Goal: Task Accomplishment & Management: Use online tool/utility

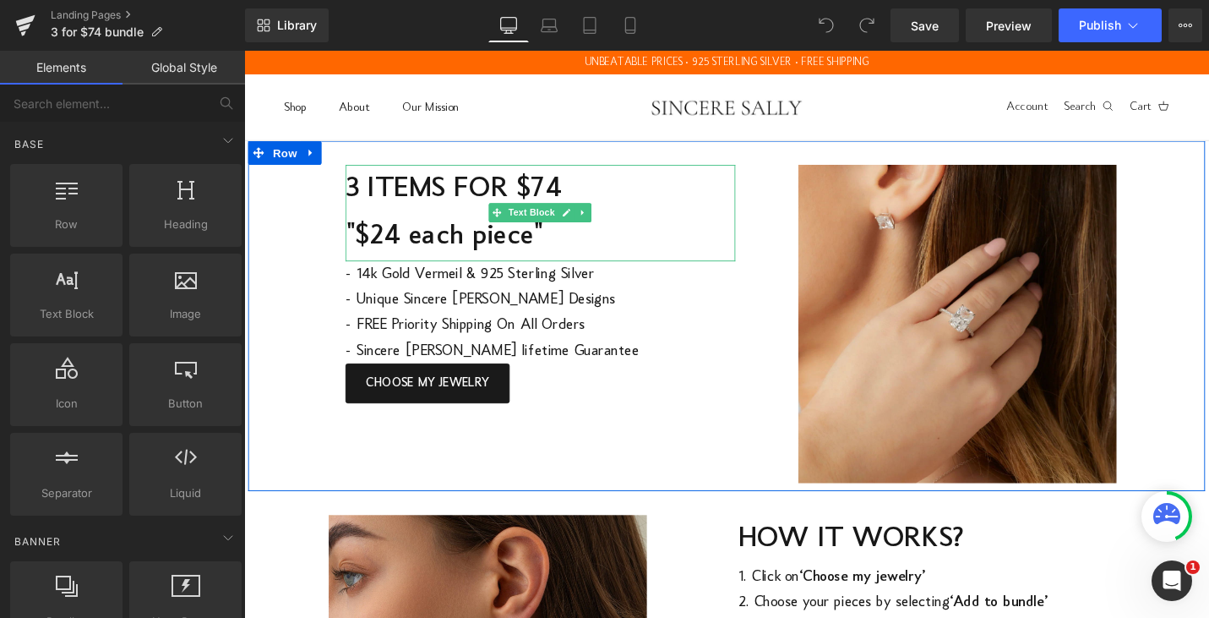
click at [409, 242] on span "3 ITEMS FOR $74 "$24 each piece"" at bounding box center [465, 223] width 229 height 84
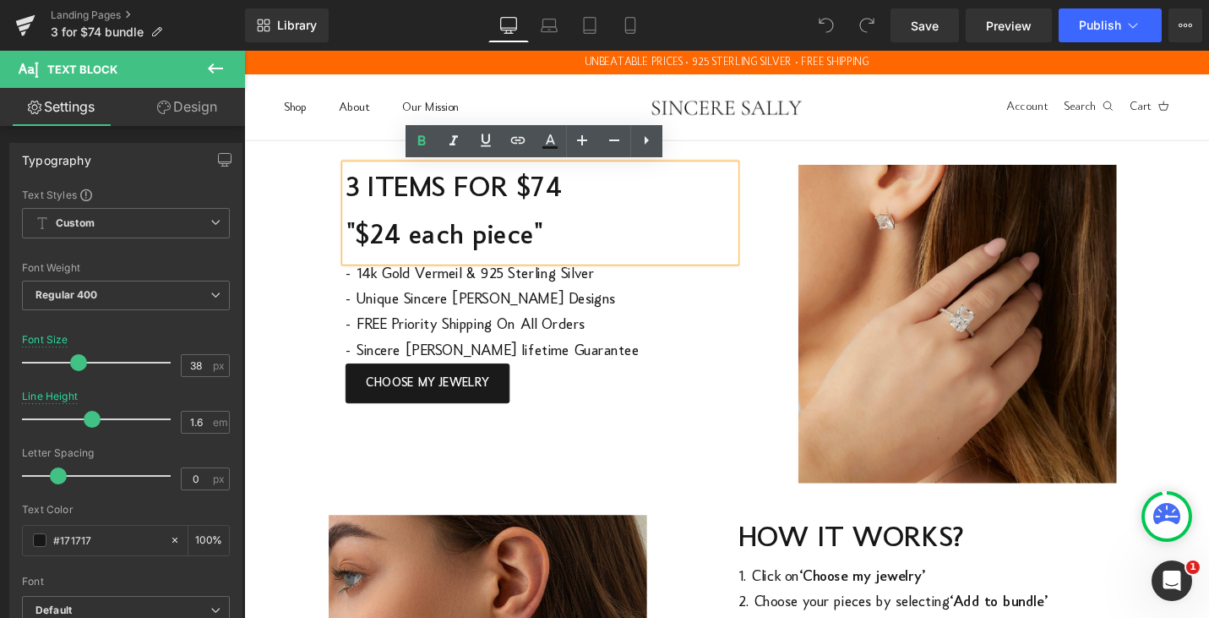
click at [418, 242] on span "3 ITEMS FOR $74 "$24 each piece"" at bounding box center [465, 223] width 229 height 84
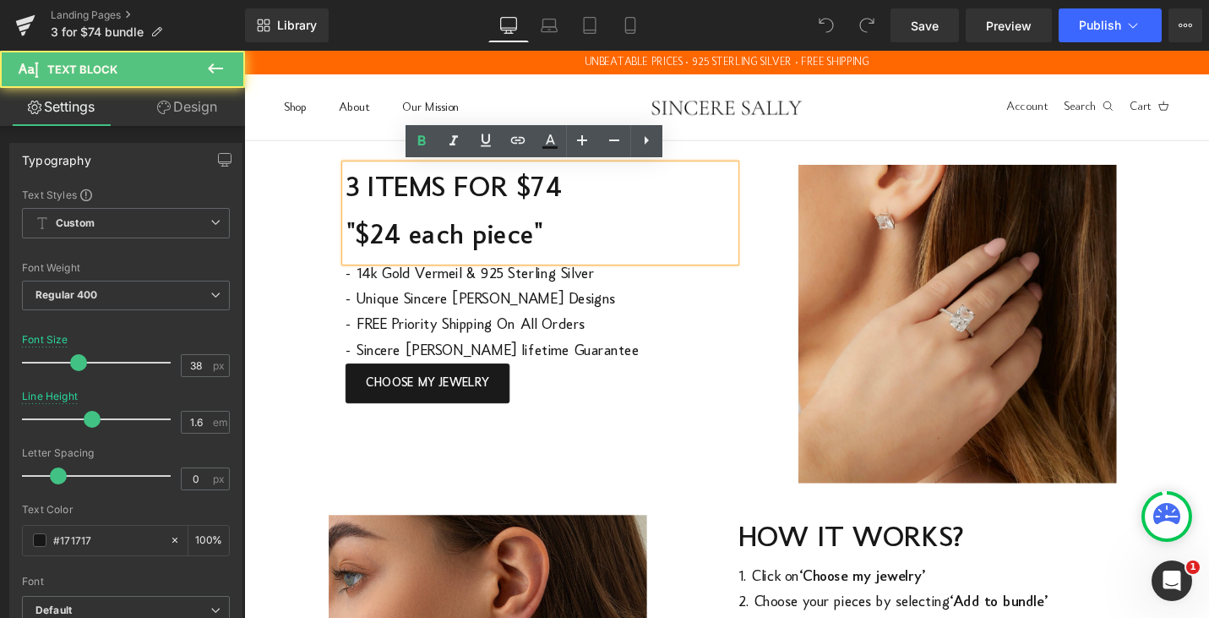
click at [408, 244] on span "3 ITEMS FOR $74 "$24 each piece"" at bounding box center [465, 223] width 229 height 84
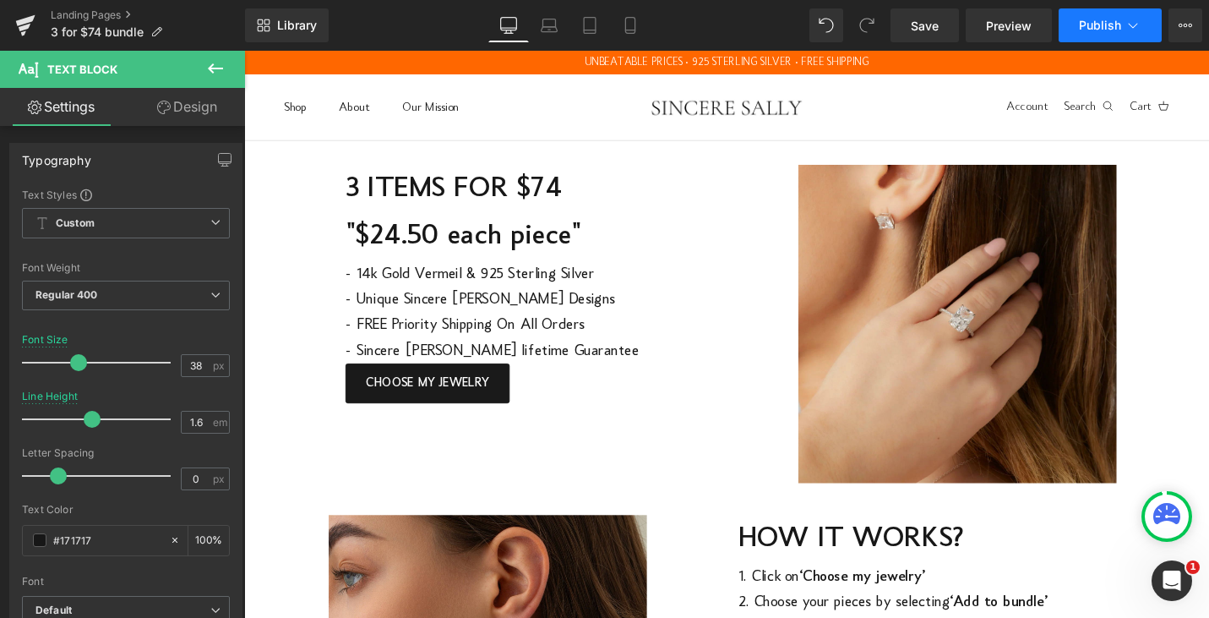
click at [1096, 30] on span "Publish" at bounding box center [1100, 26] width 42 height 14
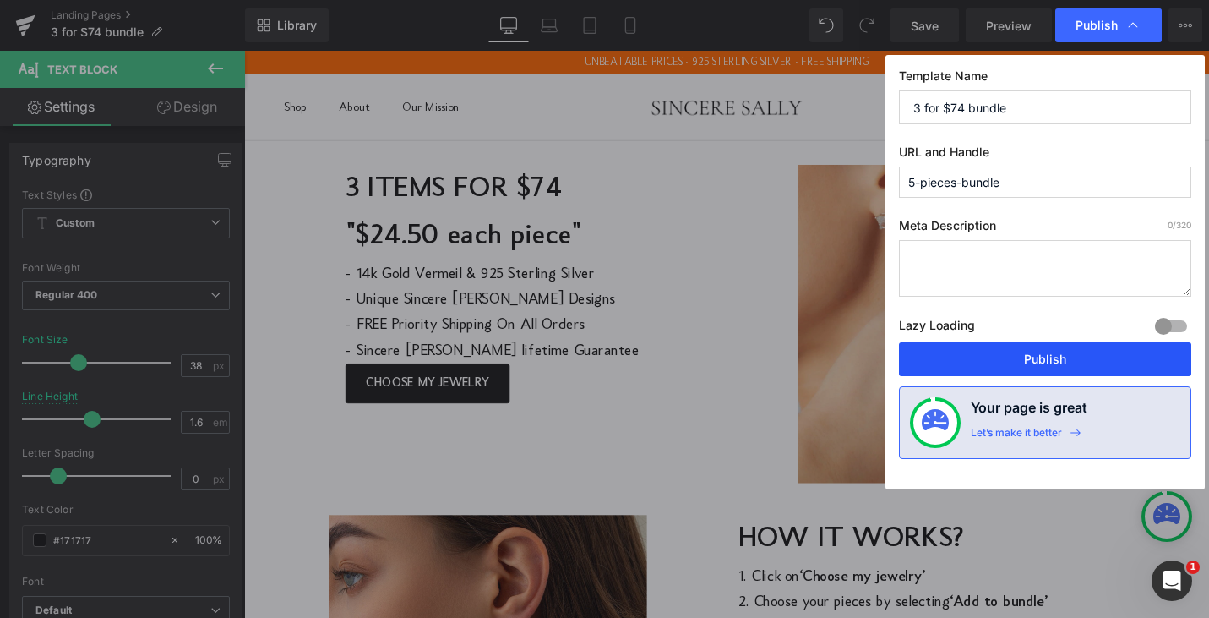
click at [1054, 364] on button "Publish" at bounding box center [1045, 359] width 292 height 34
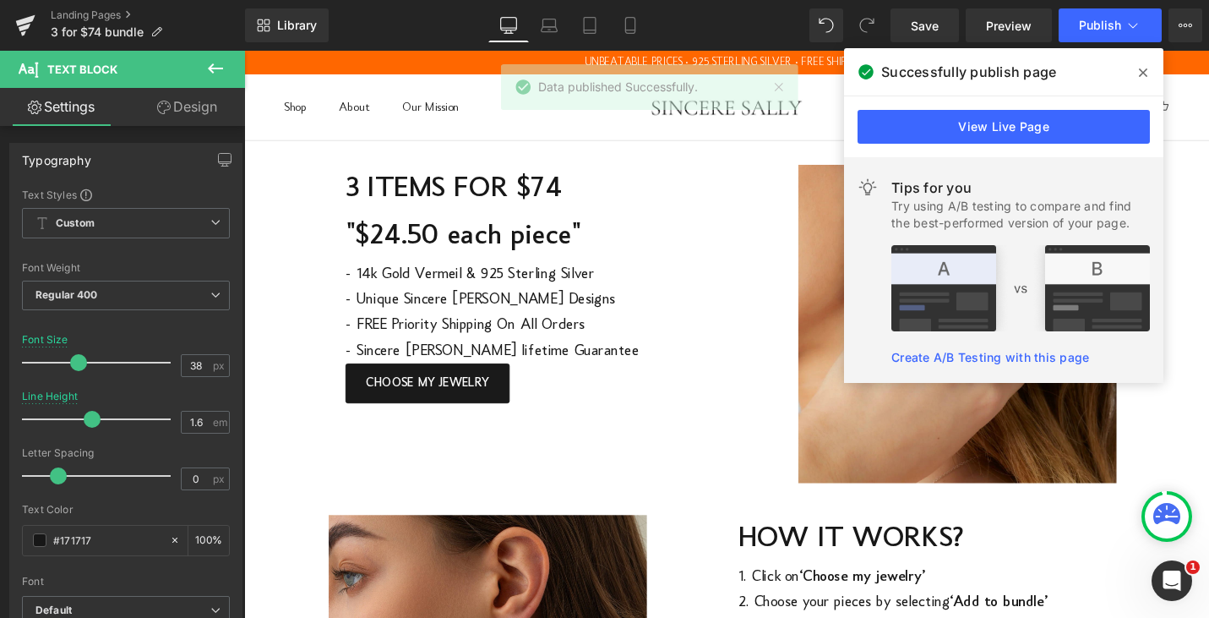
click at [1145, 72] on icon at bounding box center [1143, 73] width 8 height 14
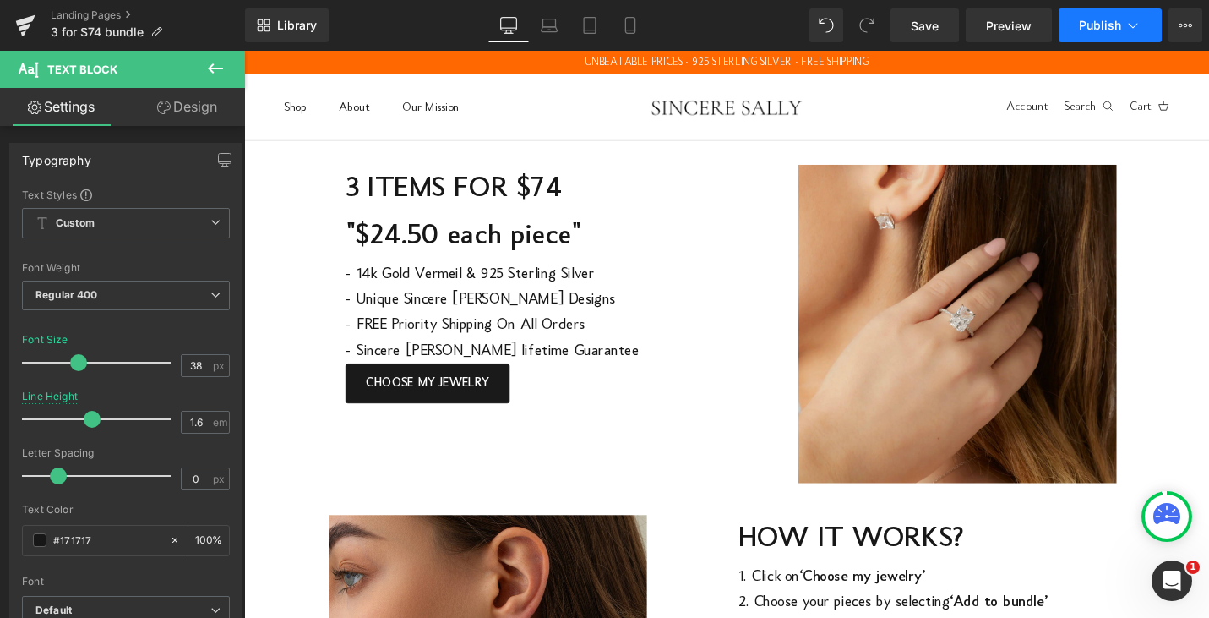
click at [1111, 35] on button "Publish" at bounding box center [1110, 25] width 103 height 34
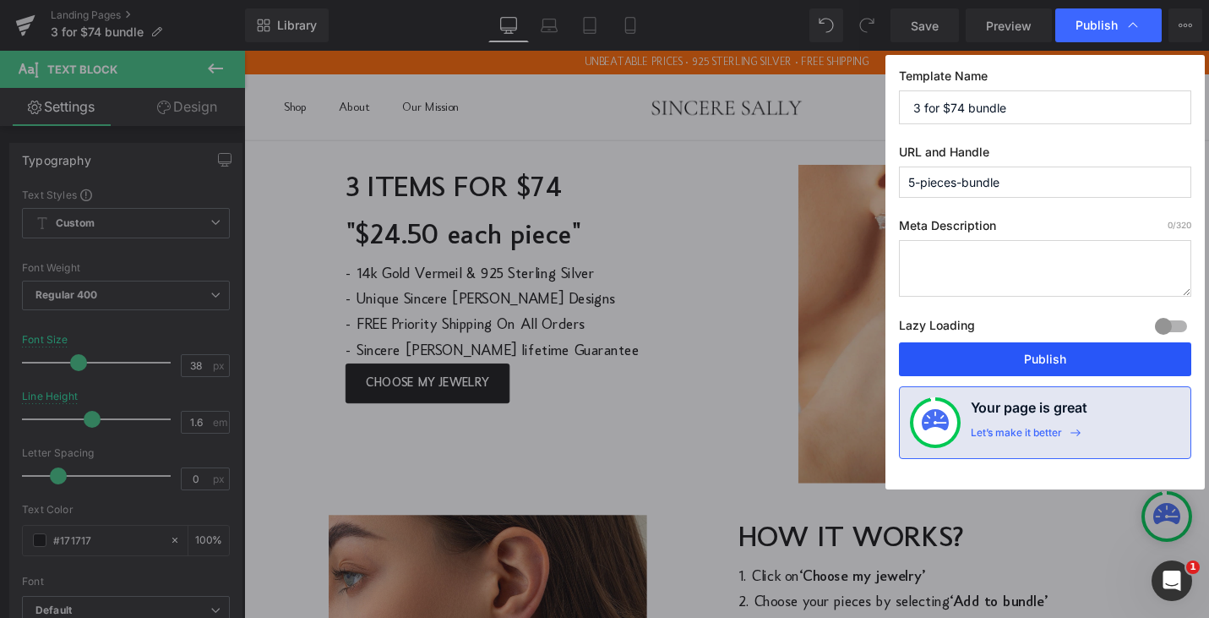
click at [1011, 362] on button "Publish" at bounding box center [1045, 359] width 292 height 34
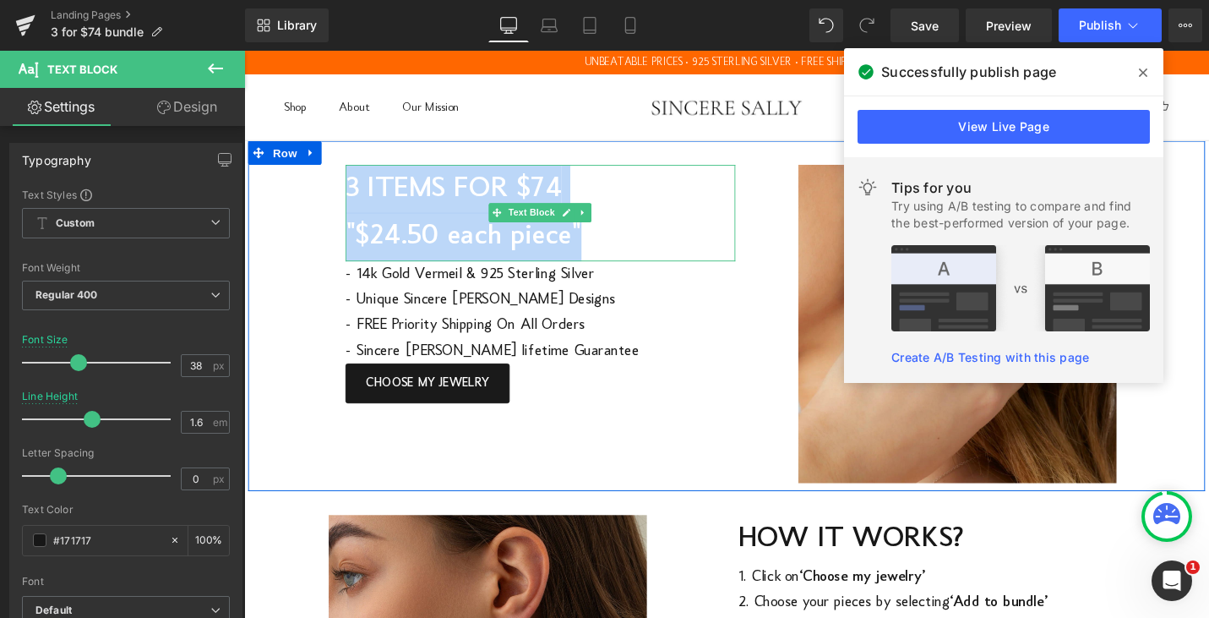
drag, startPoint x: 356, startPoint y: 190, endPoint x: 607, endPoint y: 236, distance: 255.9
click at [607, 236] on p "3 ITEMS FOR $74 "$24.50 each piece"" at bounding box center [557, 223] width 413 height 103
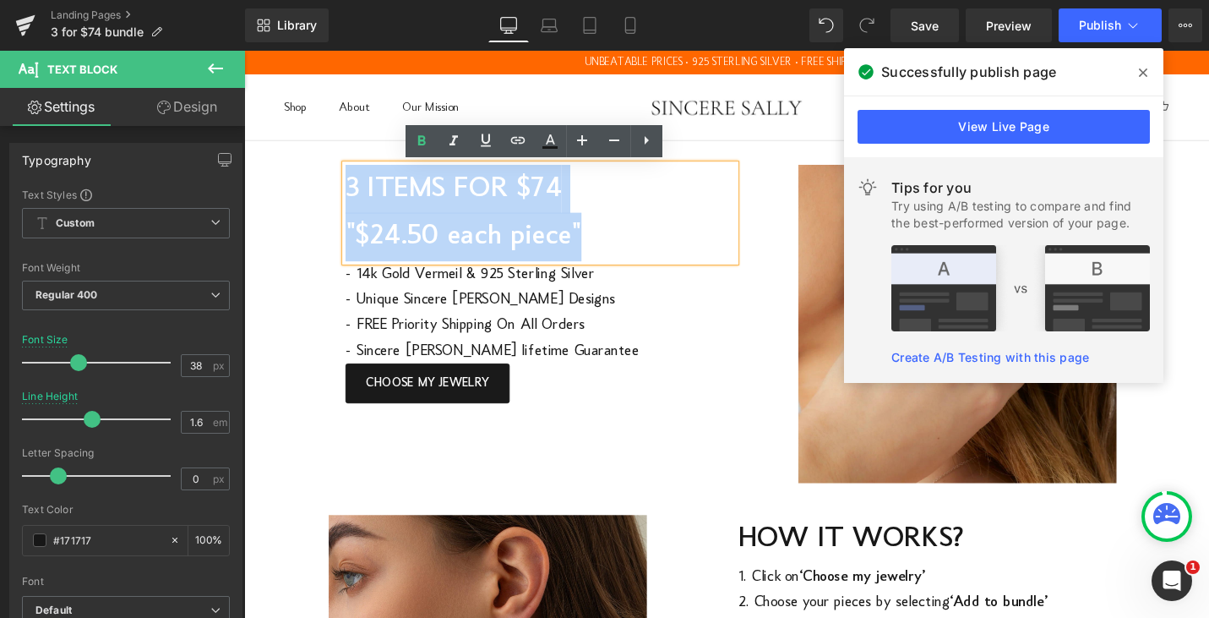
copy span "3 ITEMS FOR $74 "$24.50 each piece""
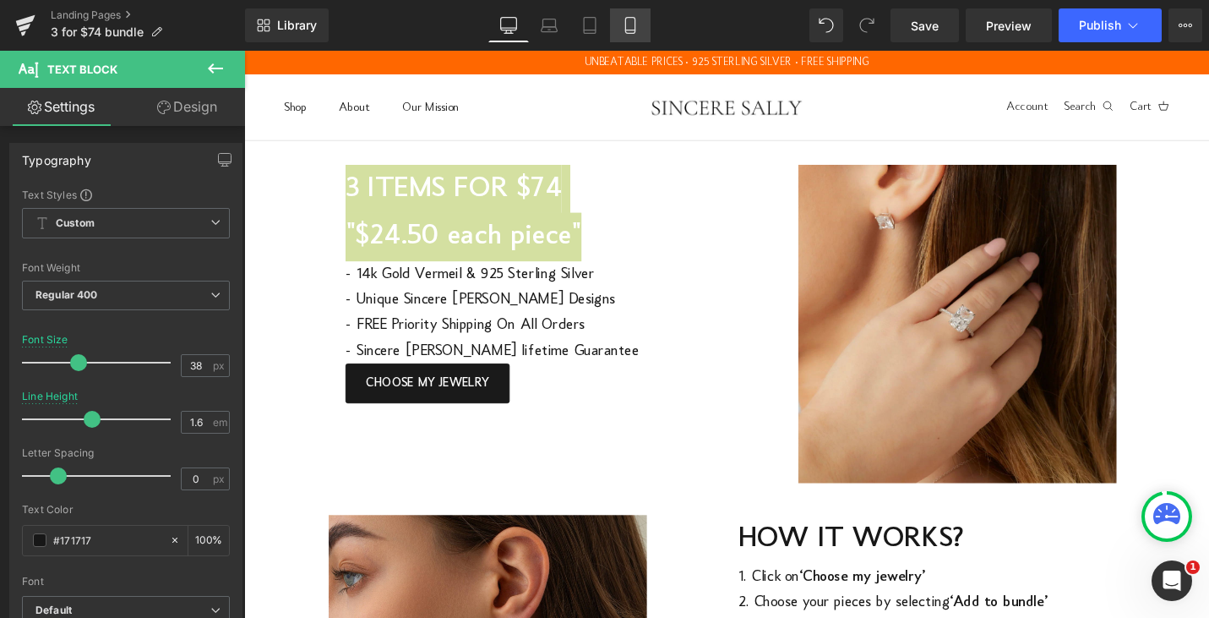
click at [629, 33] on icon at bounding box center [629, 26] width 9 height 16
type input "39"
type input "1.4"
type input "100"
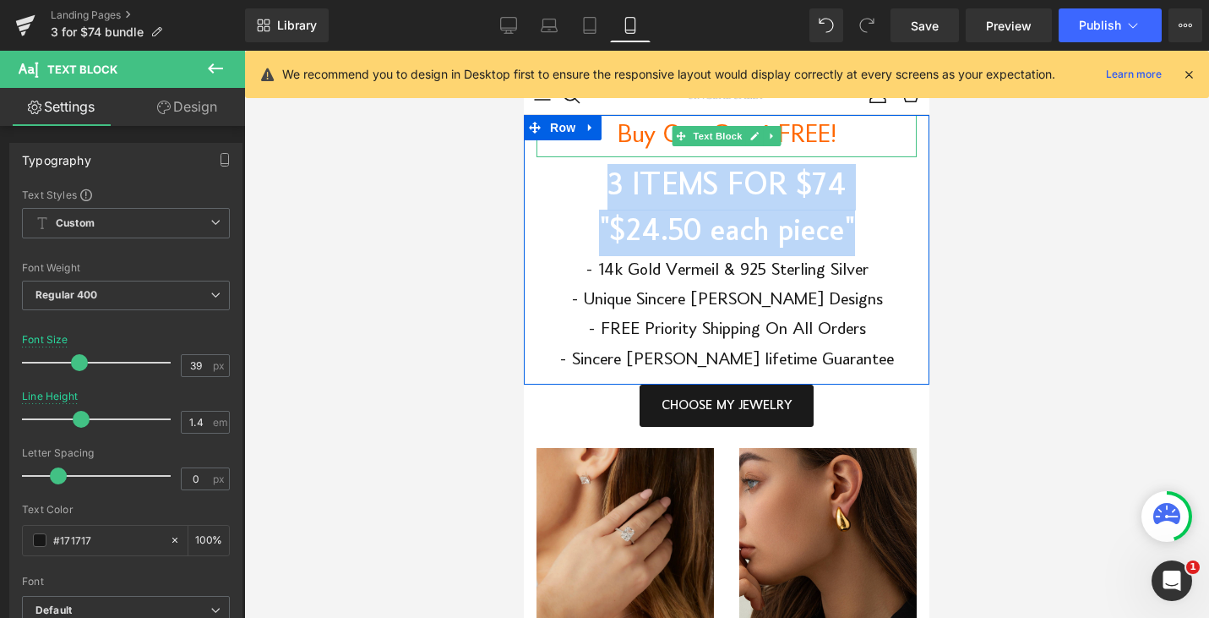
click at [808, 134] on span "Buy One Get 4 FREE!" at bounding box center [727, 136] width 219 height 26
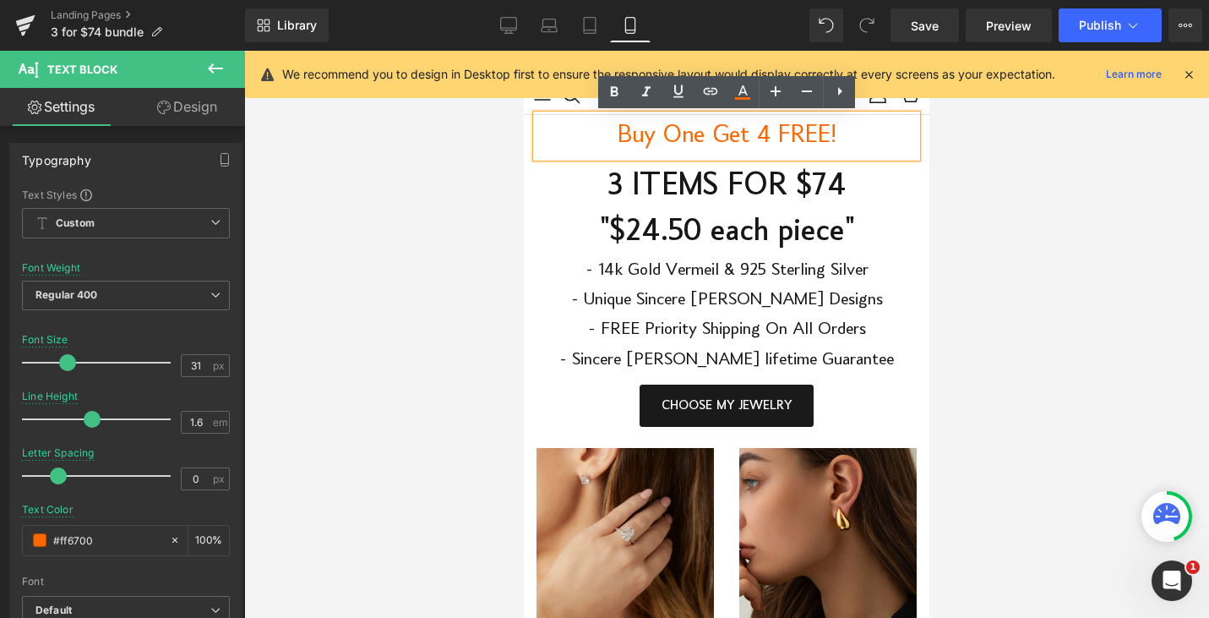
click at [808, 134] on span "Buy One Get 4 FREE!" at bounding box center [727, 136] width 219 height 26
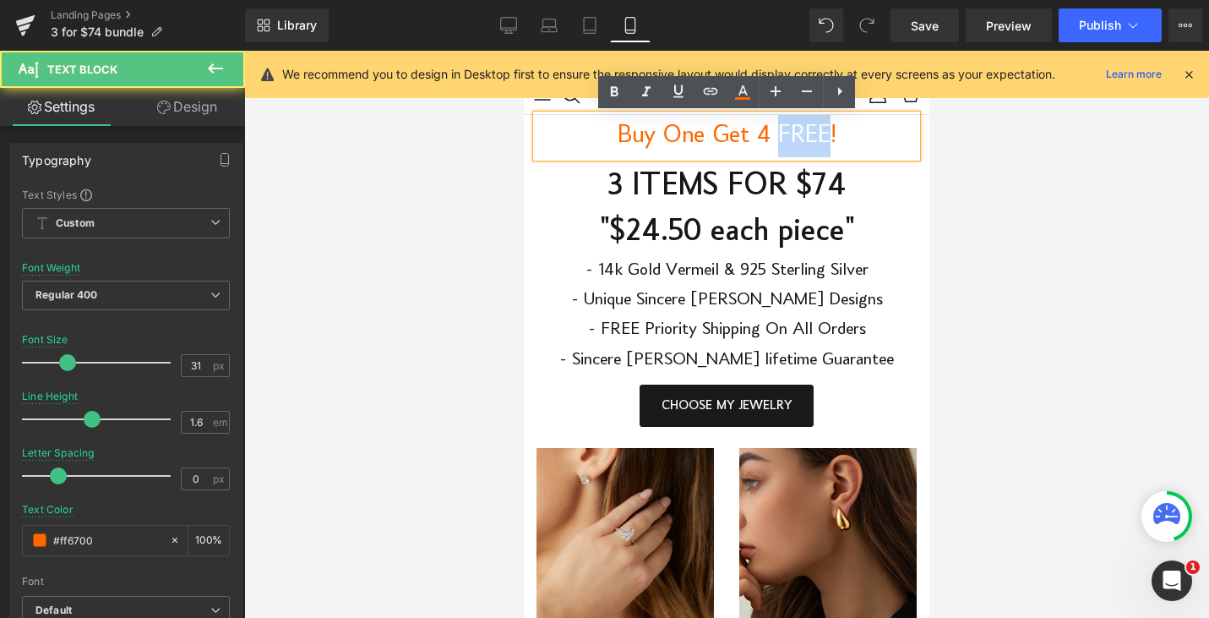
click at [808, 134] on span "Buy One Get 4 FREE!" at bounding box center [727, 136] width 219 height 26
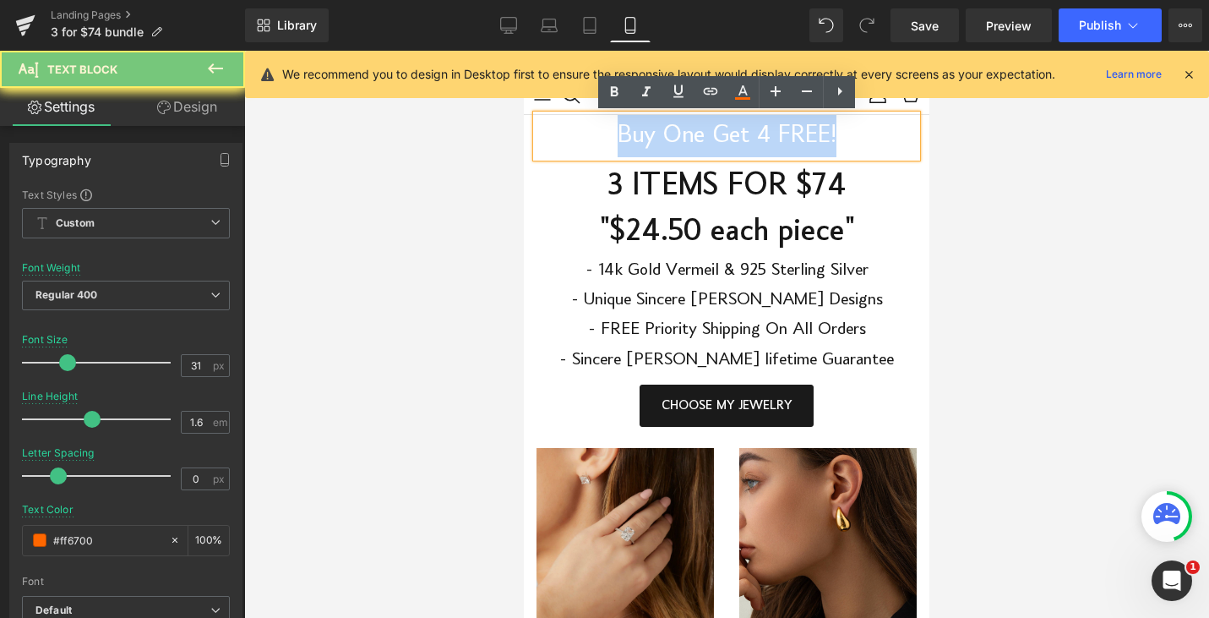
click at [808, 134] on span "Buy One Get 4 FREE!" at bounding box center [727, 136] width 219 height 26
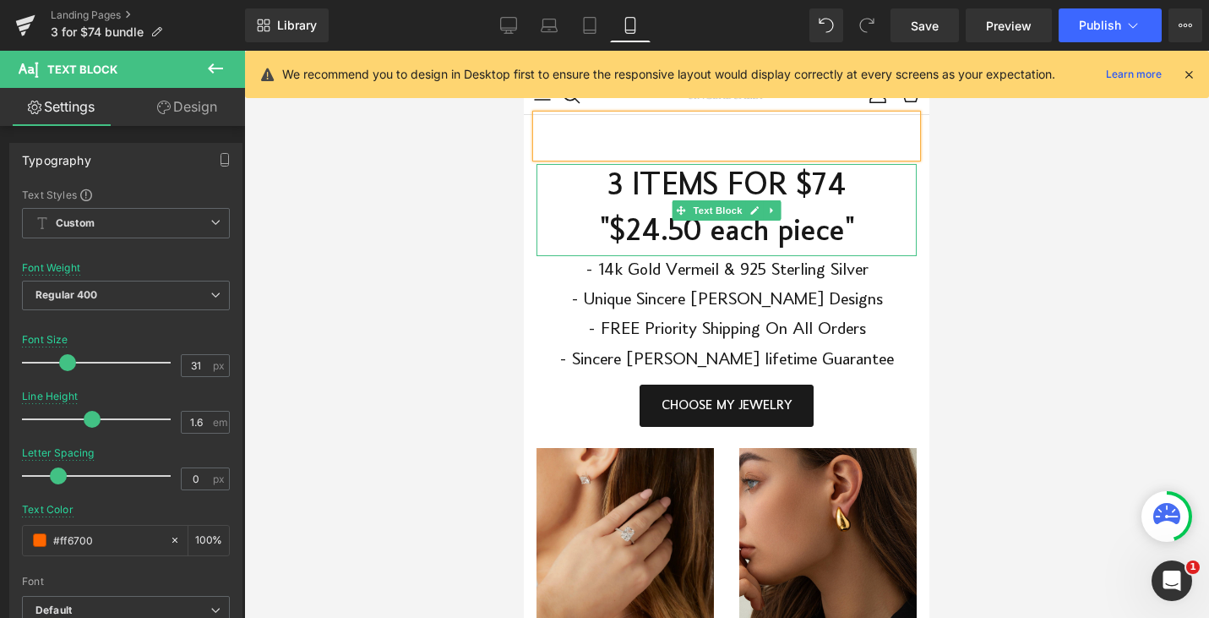
click at [893, 207] on p "3 ITEMS FOR $74 "$24.50 each piece"" at bounding box center [727, 210] width 380 height 92
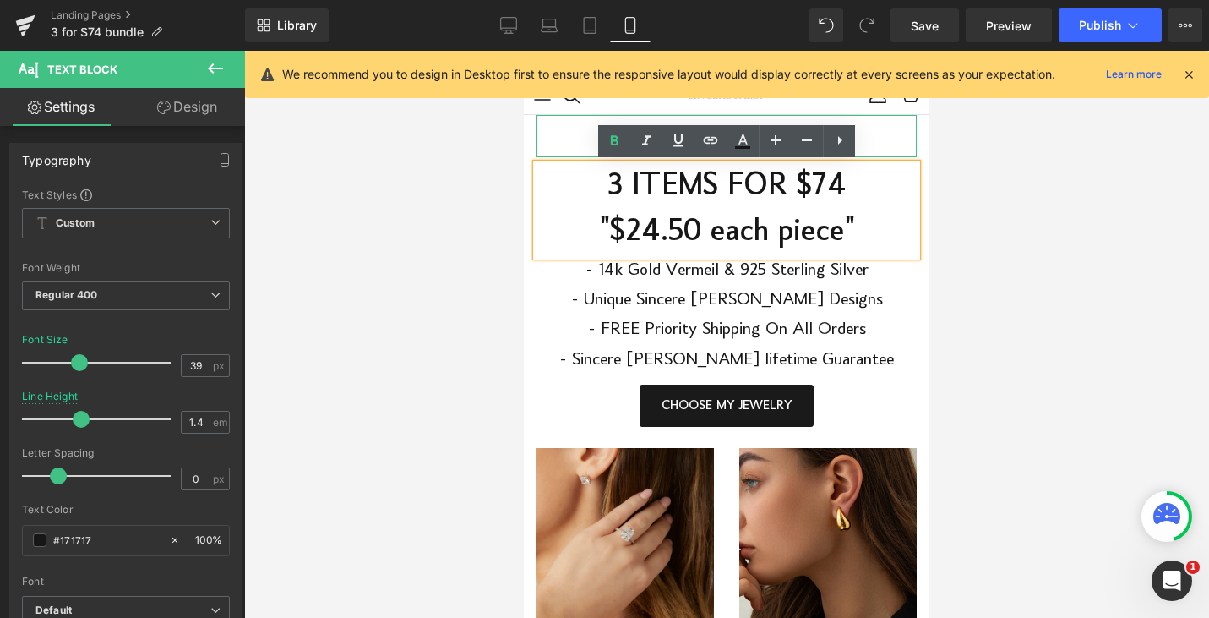
click at [885, 140] on p at bounding box center [727, 136] width 380 height 42
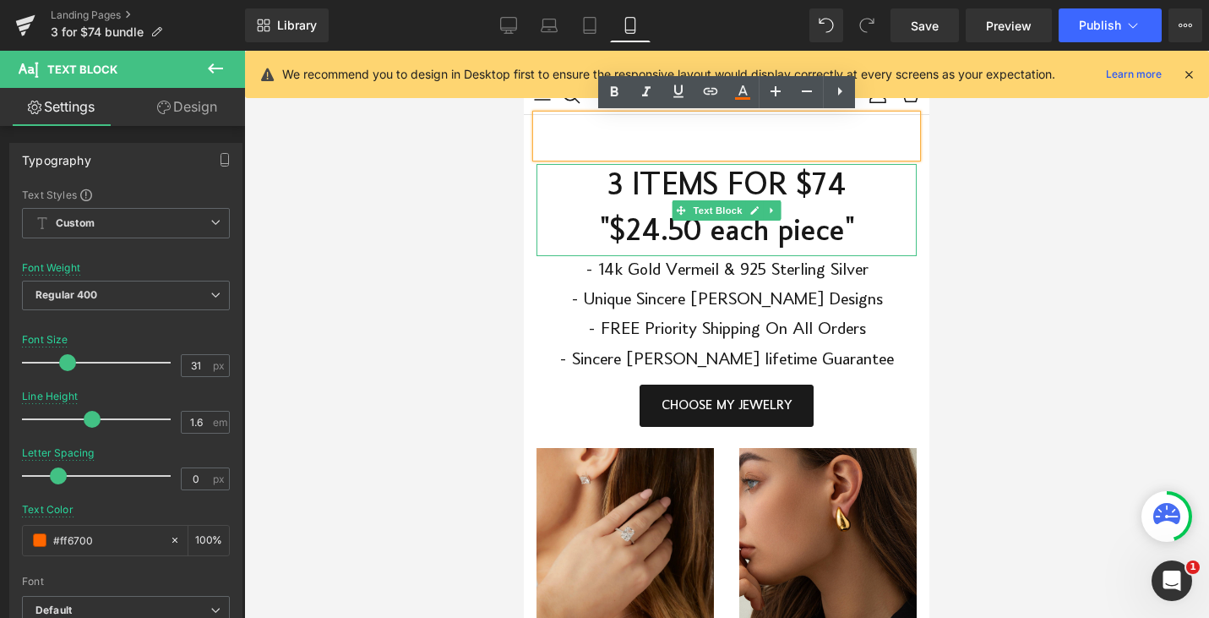
click at [581, 227] on p "3 ITEMS FOR $74 "$24.50 each piece"" at bounding box center [727, 210] width 380 height 92
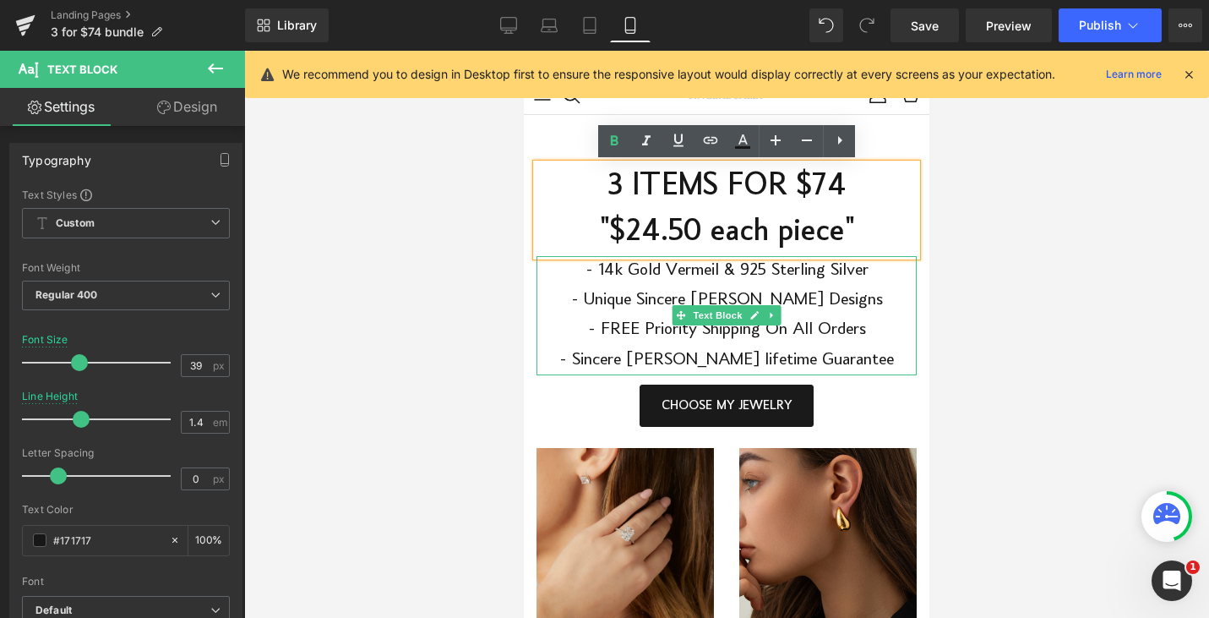
click at [577, 346] on p "- Sincere [PERSON_NAME] lifetime Guarantee" at bounding box center [727, 361] width 380 height 30
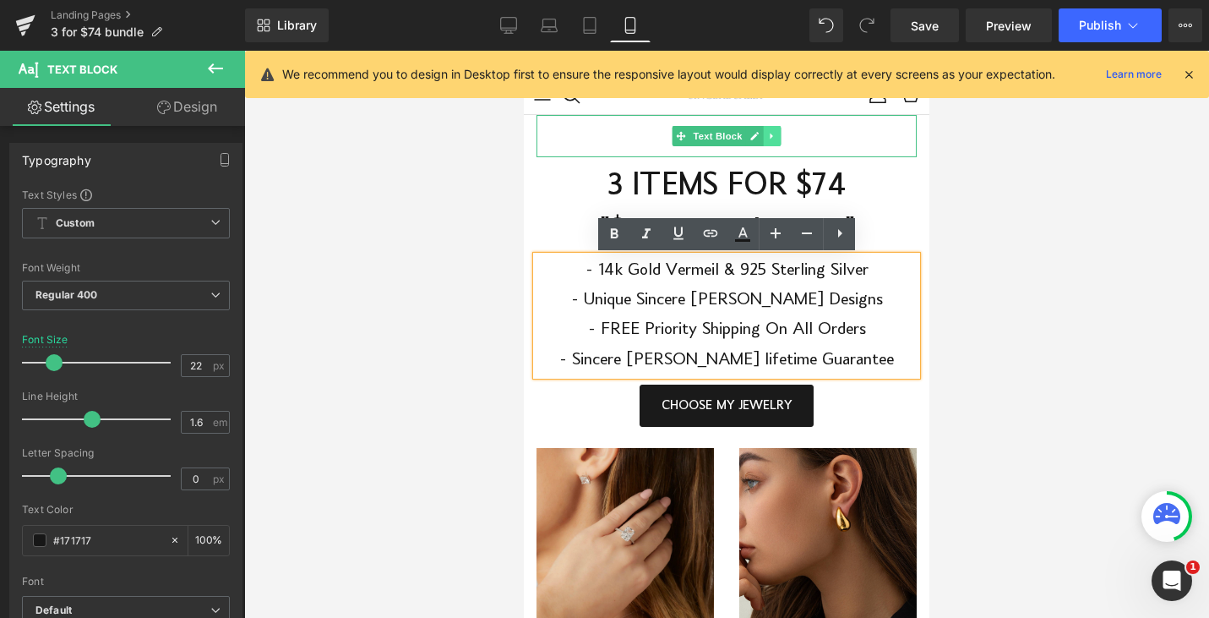
click at [770, 136] on link at bounding box center [773, 136] width 18 height 20
click at [782, 138] on link at bounding box center [781, 136] width 18 height 20
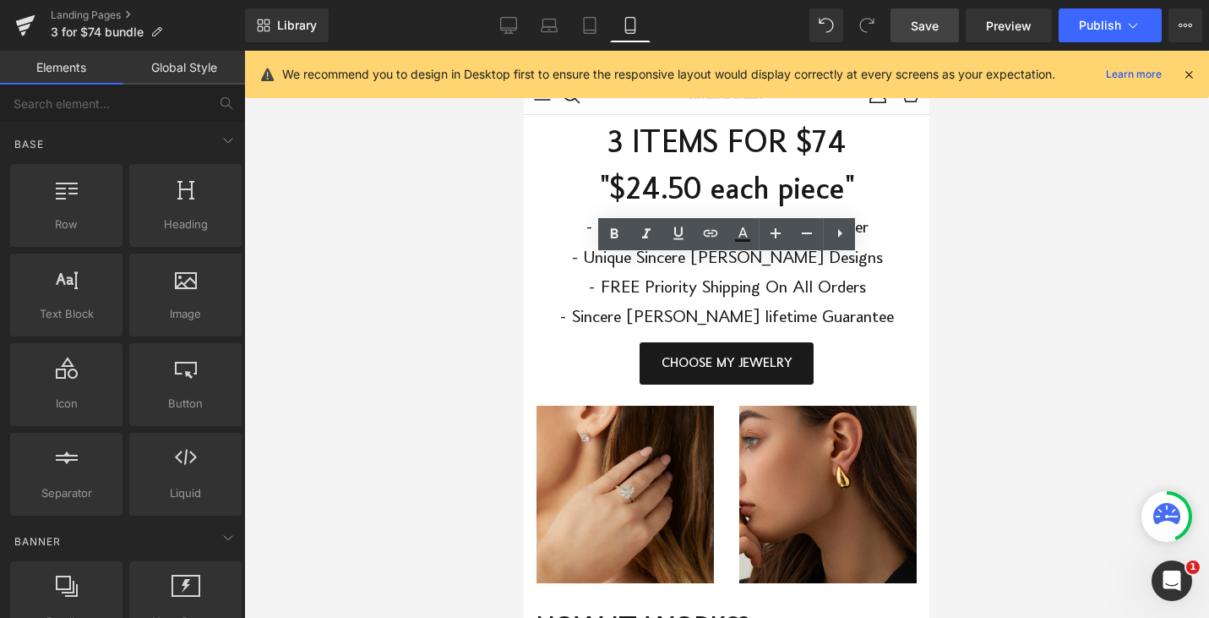
click at [921, 26] on span "Save" at bounding box center [925, 26] width 28 height 18
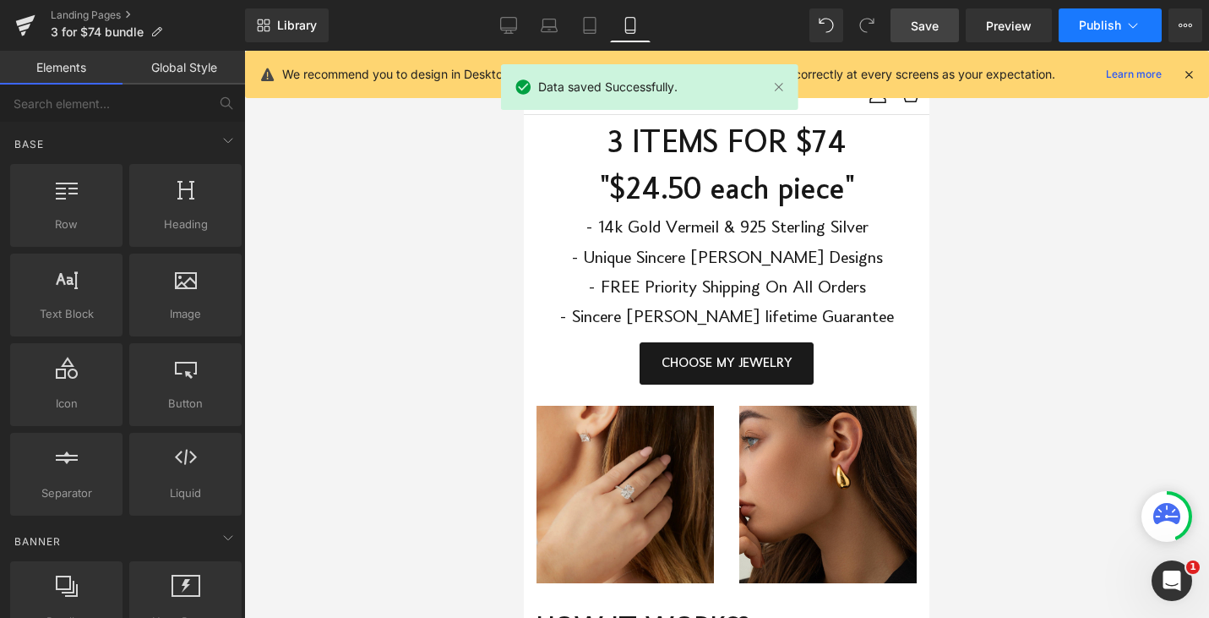
click at [1116, 34] on button "Publish" at bounding box center [1110, 25] width 103 height 34
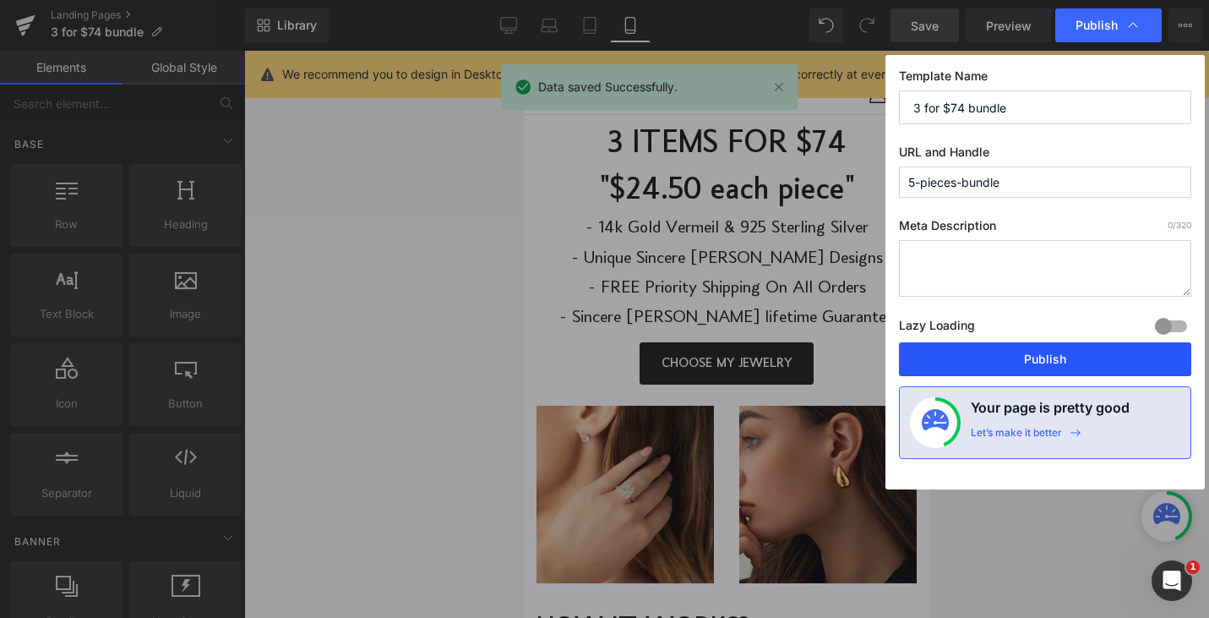
click at [1070, 354] on button "Publish" at bounding box center [1045, 359] width 292 height 34
